Goal: Subscribe to service/newsletter

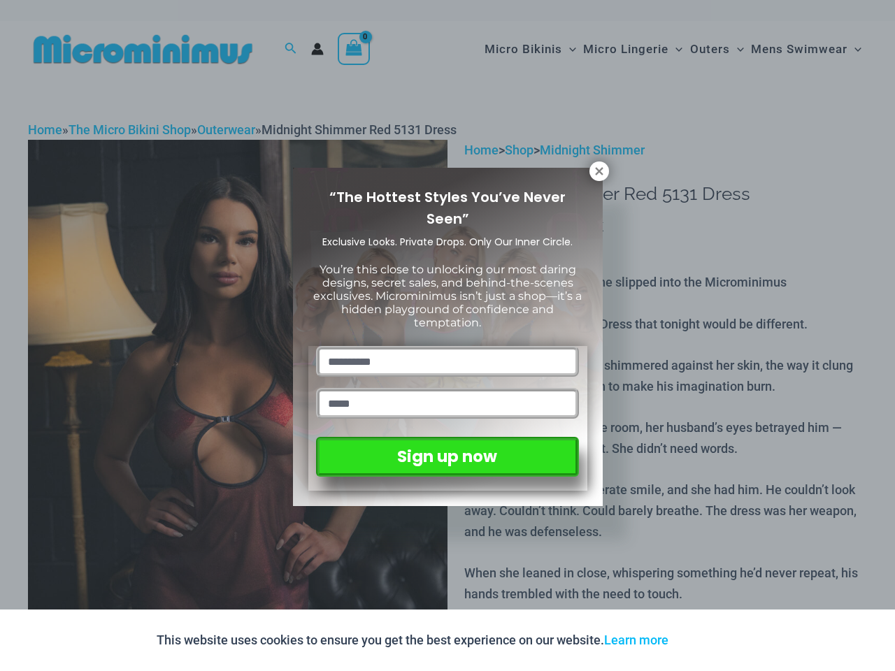
click at [448, 346] on input "text" at bounding box center [447, 361] width 262 height 31
click at [712, 641] on button "Accept" at bounding box center [708, 641] width 59 height 34
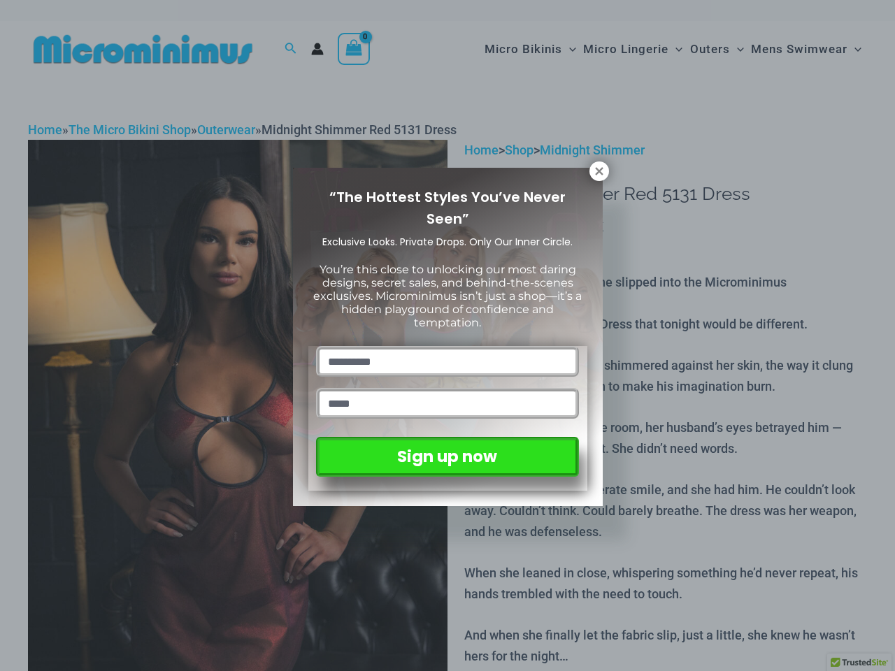
click at [448, 346] on input "text" at bounding box center [447, 361] width 262 height 31
click at [599, 171] on icon at bounding box center [599, 171] width 8 height 8
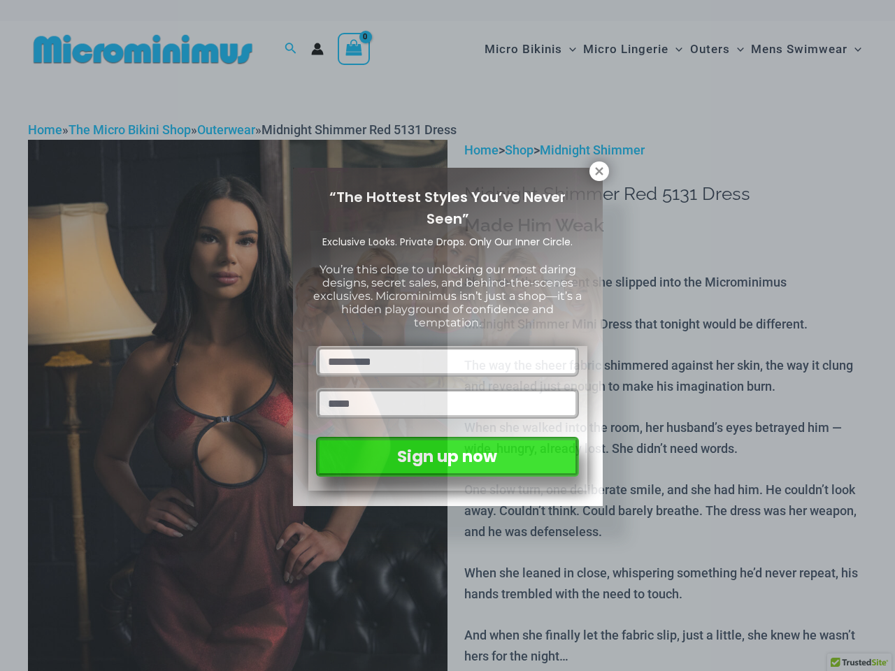
click at [599, 171] on icon at bounding box center [599, 171] width 8 height 8
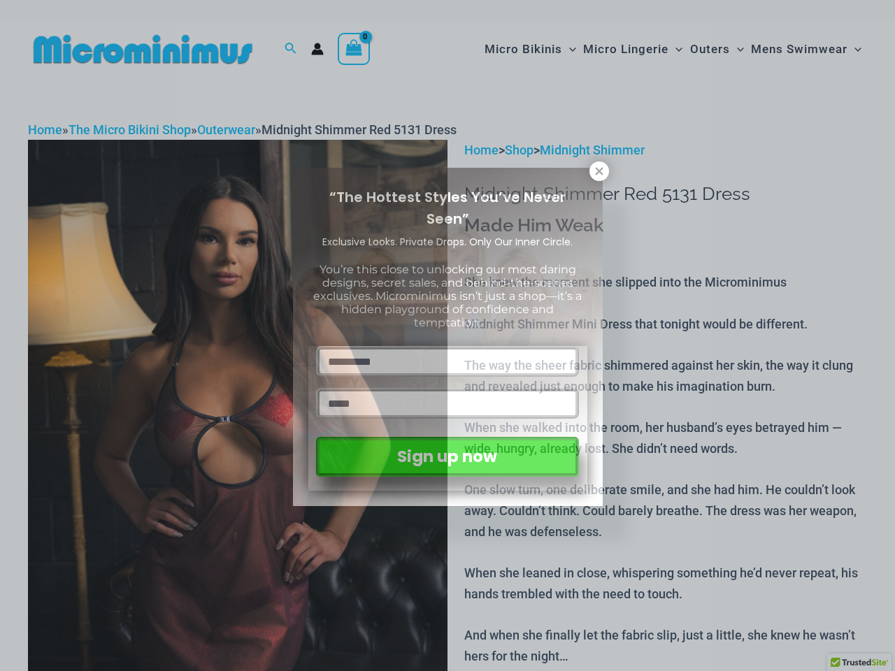
click at [599, 171] on icon at bounding box center [599, 171] width 8 height 8
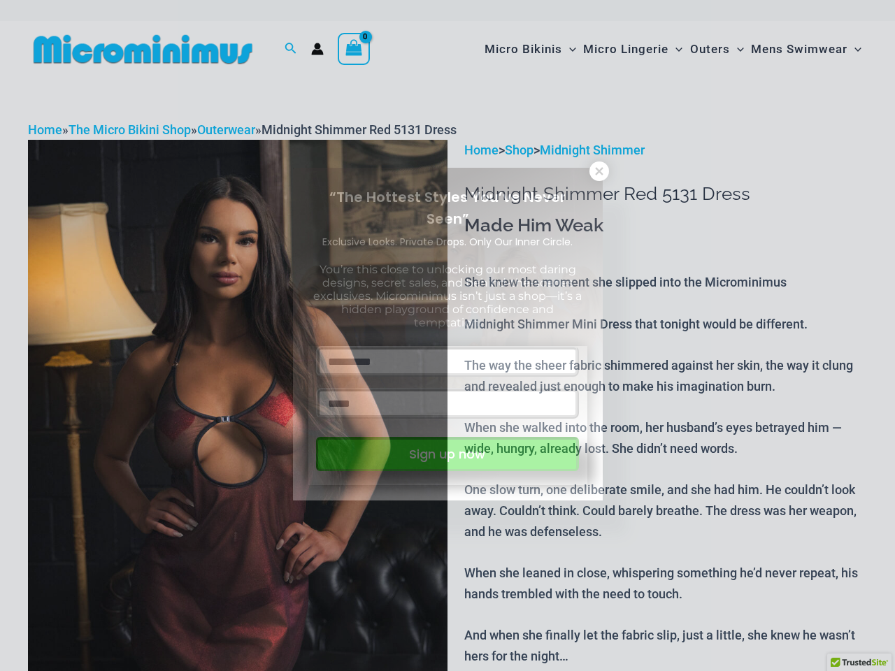
click at [447, 454] on button "Sign up now" at bounding box center [447, 454] width 262 height 34
